Goal: Register for event/course

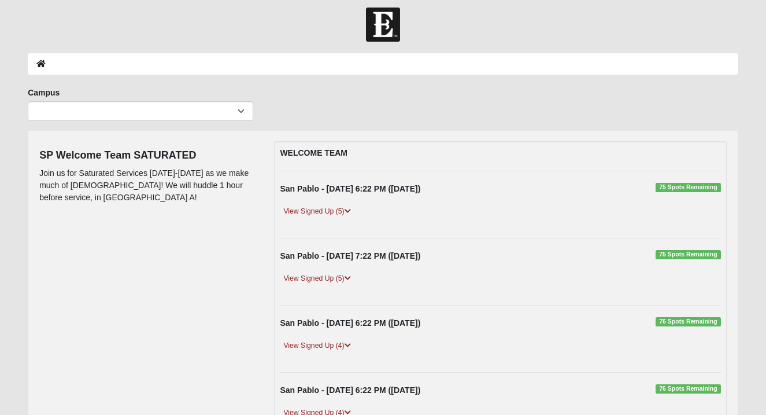
scroll to position [8, 0]
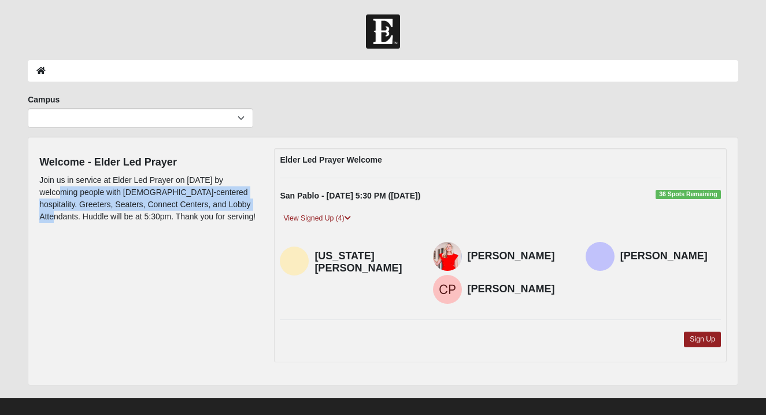
drag, startPoint x: 39, startPoint y: 192, endPoint x: 253, endPoint y: 206, distance: 214.4
click at [253, 206] on p "Join us in service at Elder Led Prayer on August 19th by welcoming people with …" at bounding box center [147, 198] width 217 height 49
copy p "welcoming people with gospel-centered hospitality. Greeters, Seaters, Connect C…"
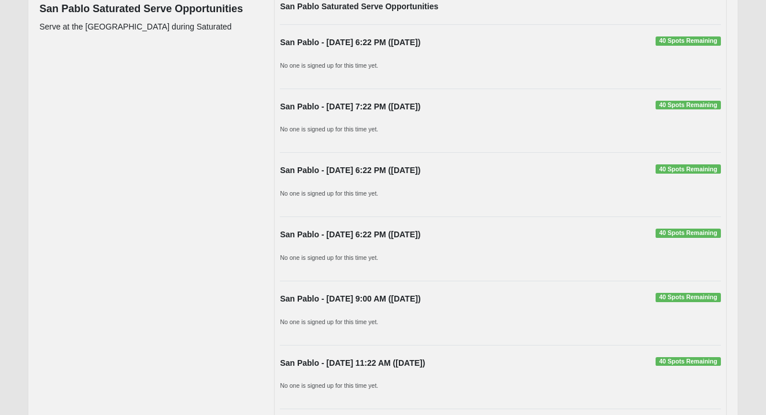
scroll to position [319, 0]
